Goal: Task Accomplishment & Management: Use online tool/utility

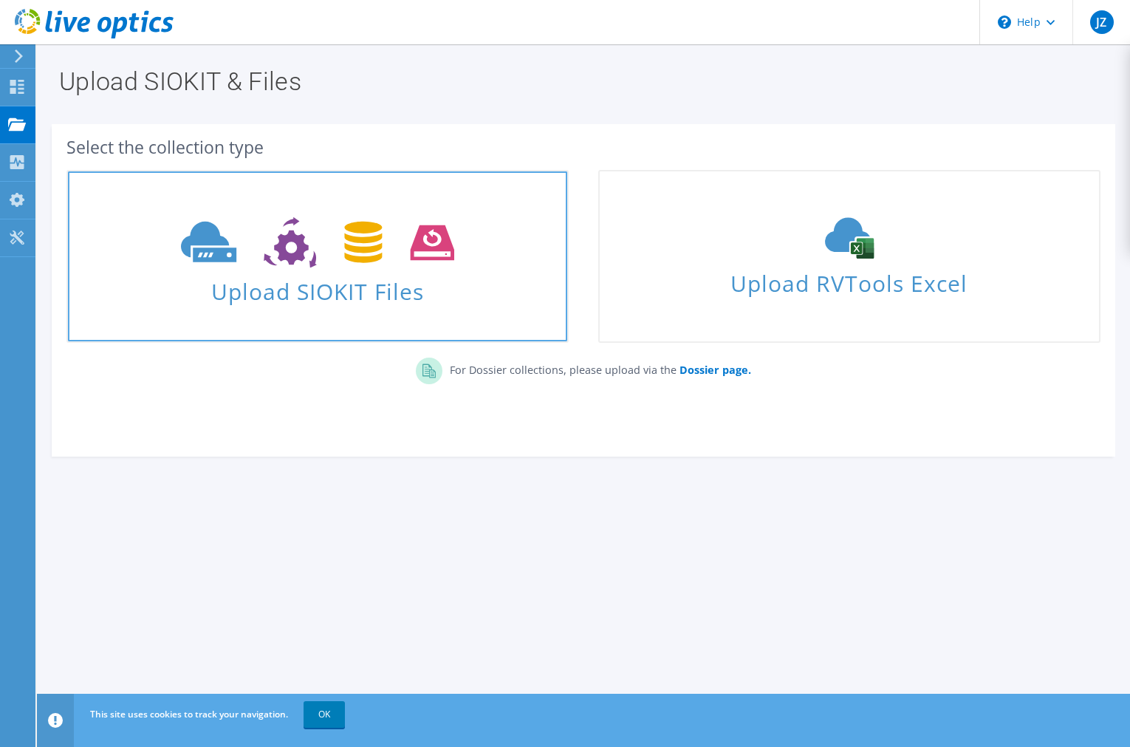
click at [326, 270] on span at bounding box center [317, 241] width 499 height 62
